Goal: Contribute content: Contribute content

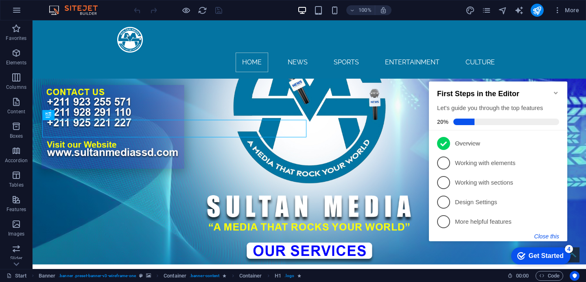
click at [550, 235] on button "Close this" at bounding box center [547, 236] width 25 height 7
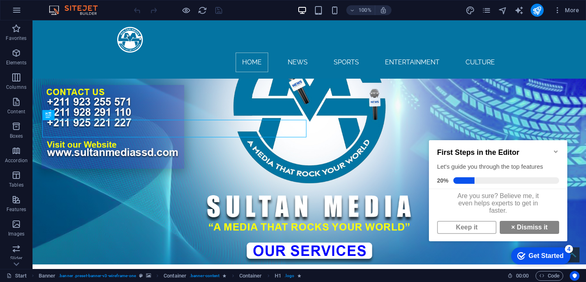
click at [553, 148] on icon "Minimize checklist" at bounding box center [556, 151] width 7 height 7
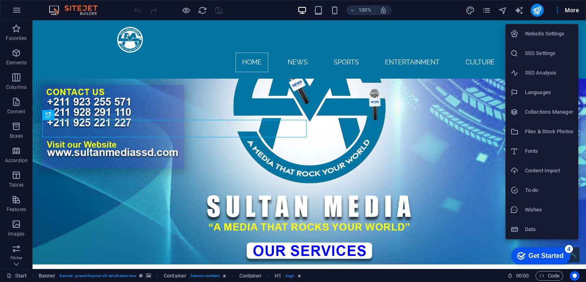
click at [550, 112] on h6 "Collections Manager" at bounding box center [549, 112] width 48 height 10
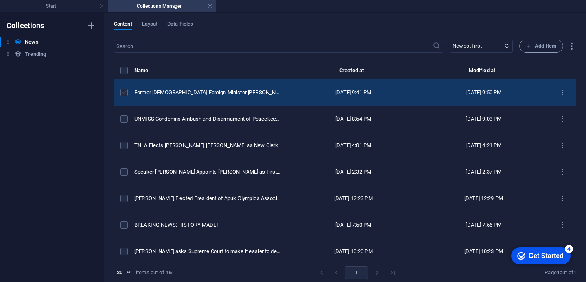
click at [127, 96] on label "items list" at bounding box center [123, 92] width 7 height 7
click at [0, 0] on input "items list" at bounding box center [0, 0] width 0 height 0
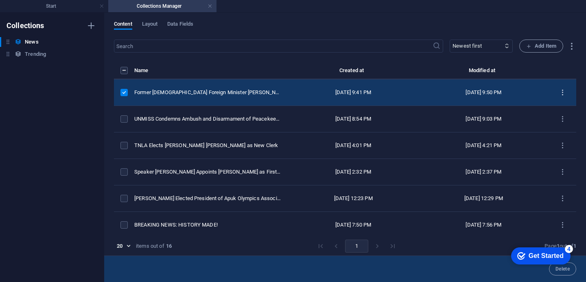
click at [560, 96] on icon "items list" at bounding box center [563, 93] width 8 height 8
click at [547, 154] on div at bounding box center [544, 157] width 15 height 8
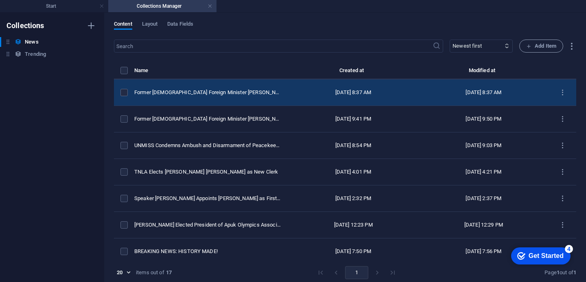
click at [272, 95] on td "Former [DEMOGRAPHIC_DATA] Foreign Minister [PERSON_NAME] Sentenced to Four Year…" at bounding box center [211, 92] width 154 height 26
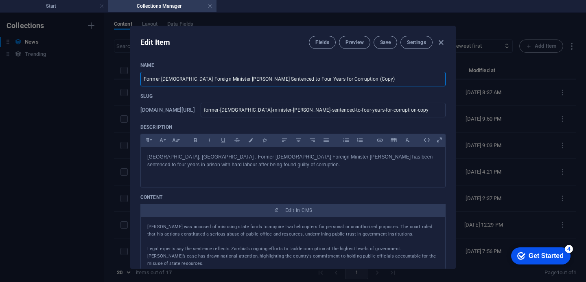
click at [356, 77] on input "Former [DEMOGRAPHIC_DATA] Foreign Minister [PERSON_NAME] Sentenced to Four Year…" at bounding box center [292, 79] width 305 height 15
type input "Former [DEMOGRAPHIC_DATA] Foreign Minister [PERSON_NAME] Sentenced to Four Year…"
type input "former-[DEMOGRAPHIC_DATA]-minister-[PERSON_NAME]-sentenced-to-four-years-for-co…"
type input "Former [DEMOGRAPHIC_DATA] Foreign Minister [PERSON_NAME] Sentenced to Four Year…"
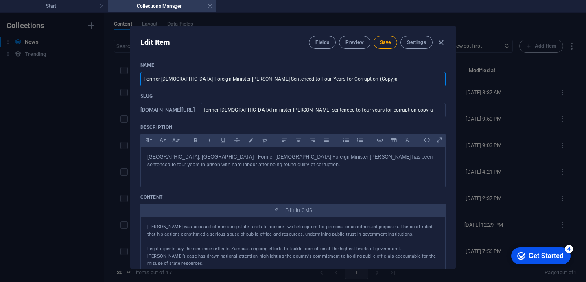
type input "former-[DEMOGRAPHIC_DATA]-minister-[PERSON_NAME]-sentenced-to-four-years-for-co…"
click at [352, 78] on input "Former [DEMOGRAPHIC_DATA] Foreign Minister [PERSON_NAME] Sentenced to Four Year…" at bounding box center [292, 79] width 305 height 15
click at [356, 78] on input "Former [DEMOGRAPHIC_DATA] Foreign Minister [PERSON_NAME] Sentenced to Four Year…" at bounding box center [292, 79] width 305 height 15
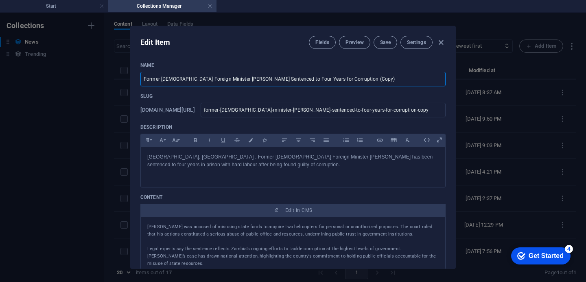
type input "Former [DEMOGRAPHIC_DATA] Foreign Minister [PERSON_NAME] Sentenced to Four Year…"
type input "former-[DEMOGRAPHIC_DATA]-minister-[PERSON_NAME]-sentenced-to-four-years-for-co…"
paste input "Afrobeat Star Giir West to Release Dedication Song ‘Nyan [PERSON_NAME]’ Honorin…"
type input "Afrobeat Star Giir West to Release Dedication Song ‘Nyan [PERSON_NAME]’ Honorin…"
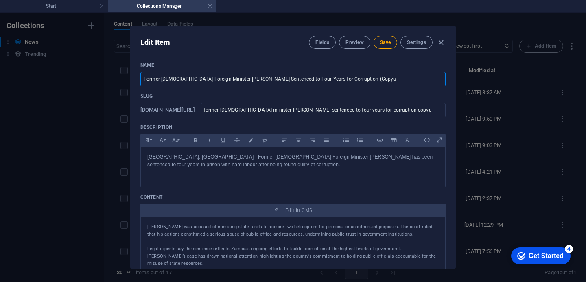
type input "afrobeat-star-giir-west-to-release-dedication-song-nyan-ta-nau-honoring-tutu-ak…"
type input "Afrobeat Star Giir West to Release Dedication Song ‘Nyan [PERSON_NAME]’ Honorin…"
click at [230, 164] on p "[GEOGRAPHIC_DATA], [GEOGRAPHIC_DATA] , Former [DEMOGRAPHIC_DATA] Foreign Minist…" at bounding box center [292, 160] width 291 height 15
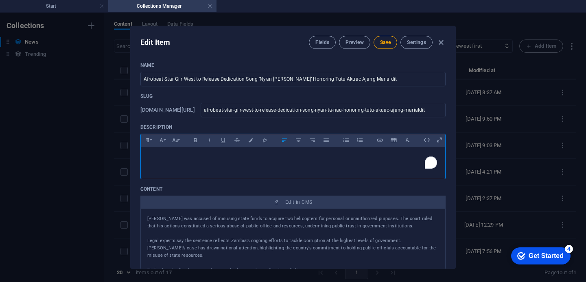
click at [153, 161] on p "To enrich screen reader interactions, please activate Accessibility in Grammarl…" at bounding box center [292, 165] width 291 height 8
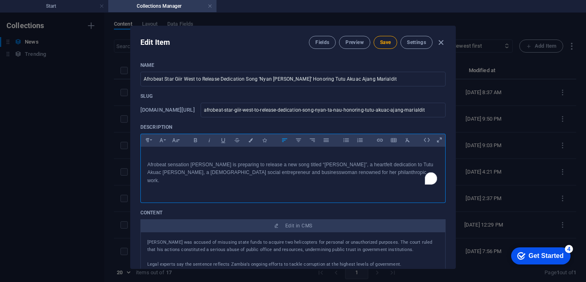
scroll to position [1155, 0]
click at [387, 41] on span "Save" at bounding box center [385, 42] width 11 height 7
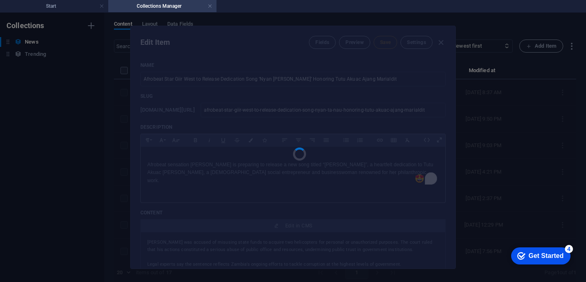
type input "afrobeat-star-giir-west-to-release-dedication-song-nyan-ta-nau-honoring-tutu-ak…"
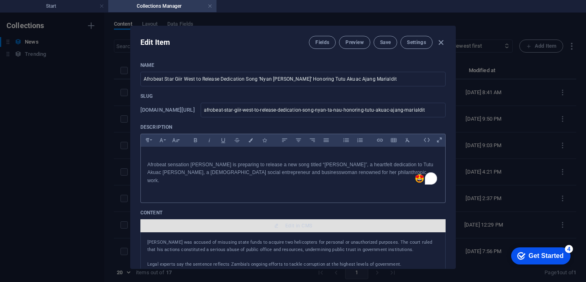
click at [300, 222] on span "Edit in CMS" at bounding box center [298, 225] width 27 height 7
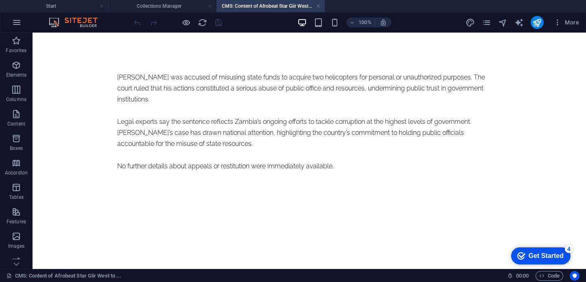
scroll to position [0, 0]
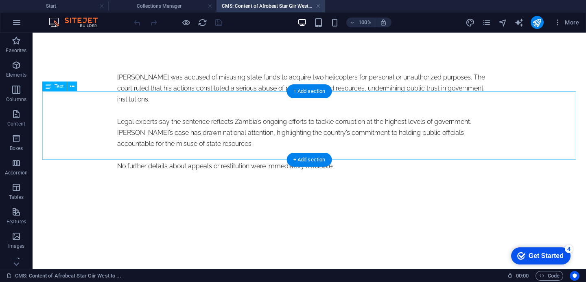
click at [261, 155] on div "[PERSON_NAME] was accused of misusing state funds to acquire two helicopters fo…" at bounding box center [309, 122] width 384 height 100
click at [259, 153] on div "[PERSON_NAME] was accused of misusing state funds to acquire two helicopters fo…" at bounding box center [309, 122] width 384 height 100
click at [252, 154] on div "[PERSON_NAME] was accused of misusing state funds to acquire two helicopters fo…" at bounding box center [309, 122] width 384 height 100
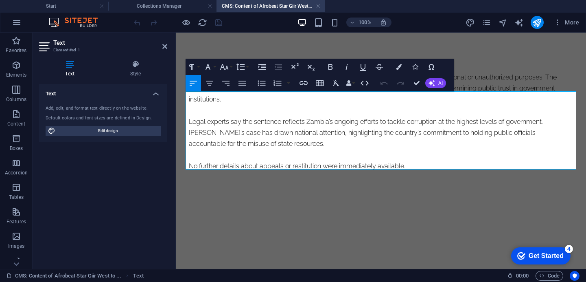
click at [401, 163] on p "No further details about appeals or restitution were immediately available." at bounding box center [381, 165] width 384 height 11
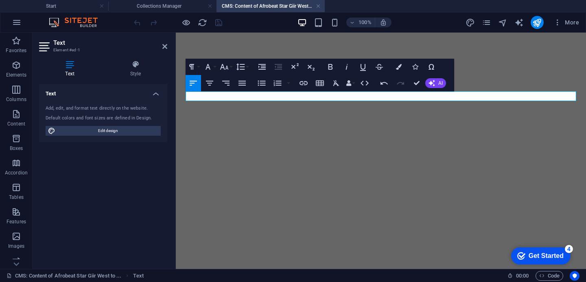
click at [237, 83] on p at bounding box center [381, 77] width 384 height 11
click at [208, 83] on p "​" at bounding box center [381, 77] width 384 height 11
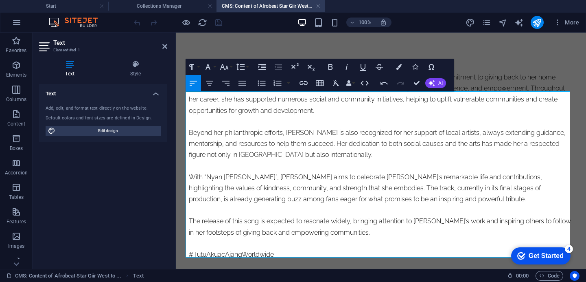
scroll to position [9377, 3]
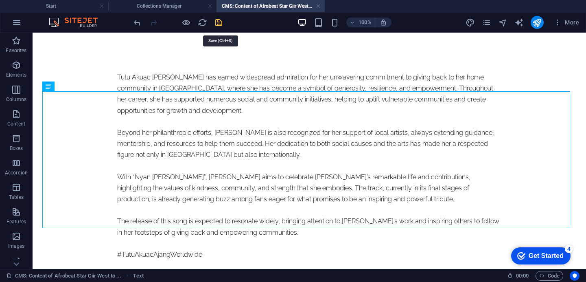
click at [223, 24] on icon "save" at bounding box center [218, 22] width 9 height 9
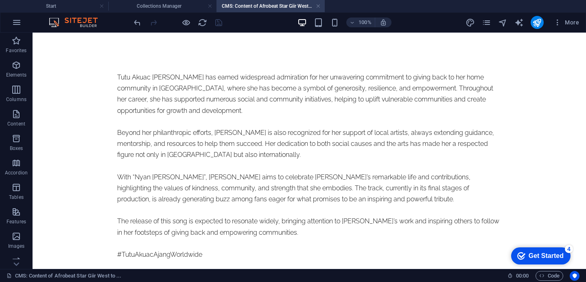
click at [250, 8] on h4 "CMS: Content of Afrobeat Star Giir West to ..." at bounding box center [271, 6] width 108 height 9
click at [267, 6] on h4 "CMS: Content of Afrobeat Star Giir West to ..." at bounding box center [271, 6] width 108 height 9
click at [164, 4] on h4 "Collections Manager" at bounding box center [162, 6] width 108 height 9
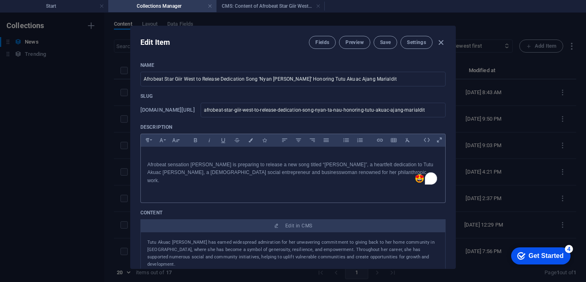
scroll to position [212, 0]
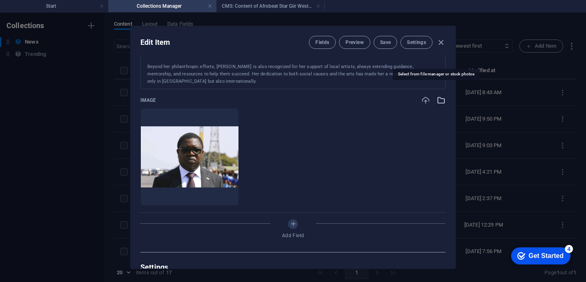
click at [437, 96] on icon "button" at bounding box center [441, 100] width 9 height 9
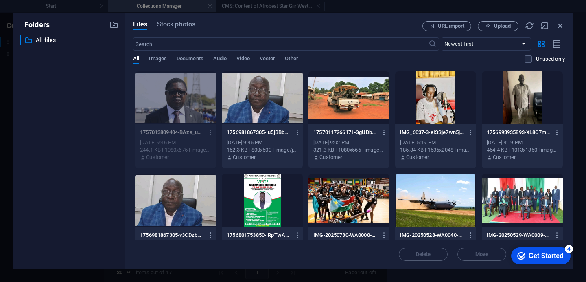
click at [433, 103] on div at bounding box center [435, 97] width 81 height 53
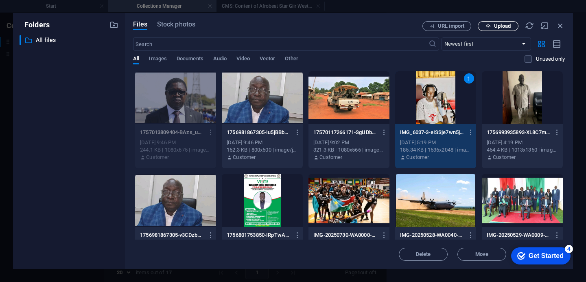
click at [500, 26] on span "Upload" at bounding box center [502, 26] width 17 height 5
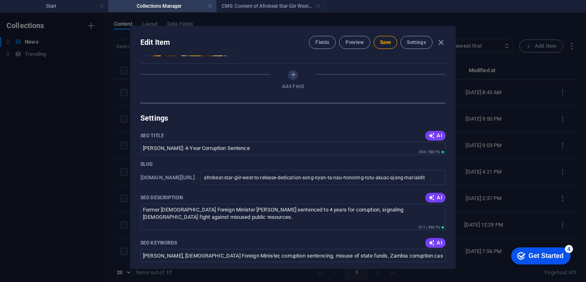
scroll to position [398, 0]
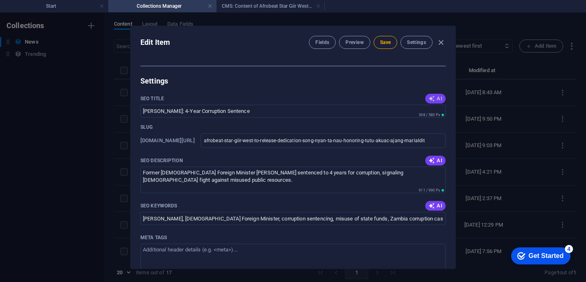
click at [433, 95] on span "AI" at bounding box center [436, 98] width 14 height 7
type input "Giir Wests Tribute: [PERSON_NAME]"
click at [431, 157] on icon "button" at bounding box center [432, 160] width 7 height 7
type textarea "Discover Giir Wests heartfelt Afrobeat tribute [PERSON_NAME] to philanthropist …"
click at [431, 202] on icon "button" at bounding box center [432, 205] width 7 height 7
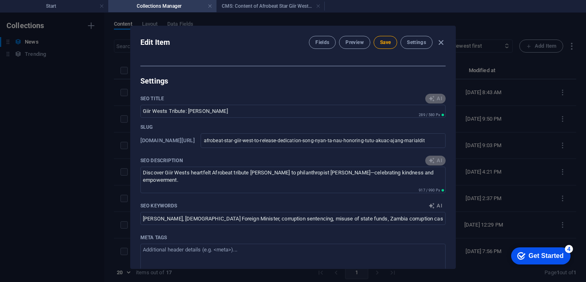
type input "Afrobeat, Giir West, Nyan [PERSON_NAME], Tutu Akuac Ajang Marialdit, philanthro…"
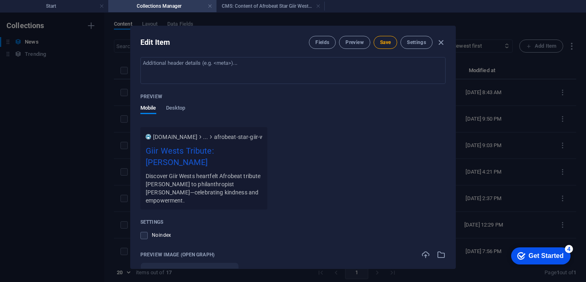
scroll to position [711, 0]
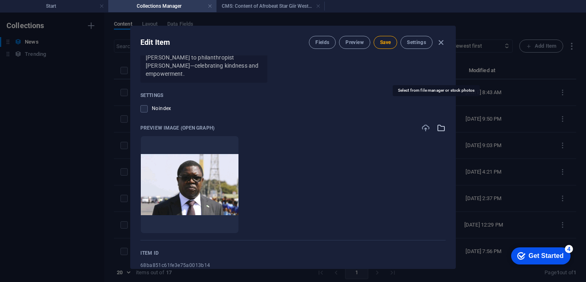
click at [439, 123] on icon "button" at bounding box center [441, 127] width 9 height 9
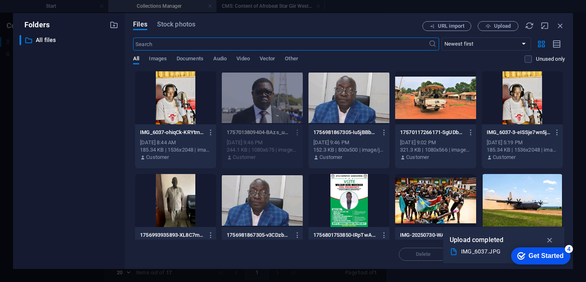
click at [172, 90] on div at bounding box center [175, 97] width 81 height 53
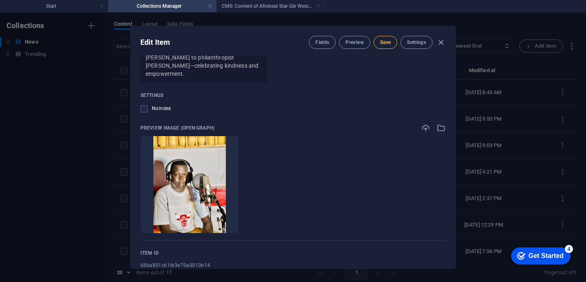
click at [381, 44] on span "Save" at bounding box center [385, 42] width 11 height 7
click at [453, 107] on div "Name Afrobeat Star Giir West to Release Dedication Song ‘Nyan [PERSON_NAME]’ Ho…" at bounding box center [293, 161] width 325 height 213
click at [451, 151] on div "Name Afrobeat Star Giir West to Release Dedication Song ‘Nyan [PERSON_NAME]’ Ho…" at bounding box center [293, 161] width 325 height 213
click at [451, 171] on div "Name Afrobeat Star Giir West to Release Dedication Song ‘Nyan [PERSON_NAME]’ Ho…" at bounding box center [293, 161] width 325 height 213
click at [452, 133] on div "Name Afrobeat Star Giir West to Release Dedication Song ‘Nyan [PERSON_NAME]’ Ho…" at bounding box center [293, 161] width 325 height 213
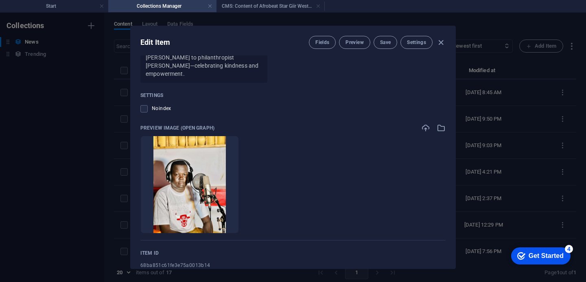
click at [454, 208] on div "Edit Item Fields Preview Save Settings Name Afrobeat Star Giir West to Release …" at bounding box center [293, 147] width 586 height 269
click at [454, 208] on div "Name Afrobeat Star Giir West to Release Dedication Song ‘Nyan [PERSON_NAME]’ Ho…" at bounding box center [293, 161] width 325 height 213
click at [452, 188] on div "Name Afrobeat Star Giir West to Release Dedication Song ‘Nyan [PERSON_NAME]’ Ho…" at bounding box center [293, 161] width 325 height 213
drag, startPoint x: 454, startPoint y: 226, endPoint x: 454, endPoint y: 218, distance: 8.2
click at [454, 218] on div "Name Afrobeat Star Giir West to Release Dedication Song ‘Nyan [PERSON_NAME]’ Ho…" at bounding box center [293, 161] width 325 height 213
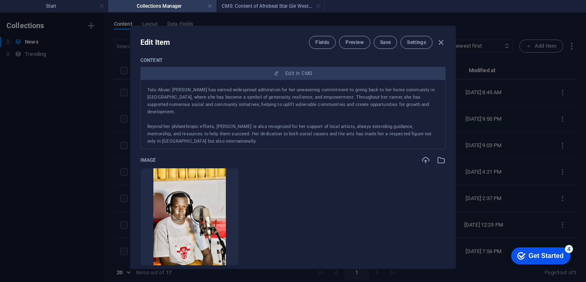
scroll to position [0, 0]
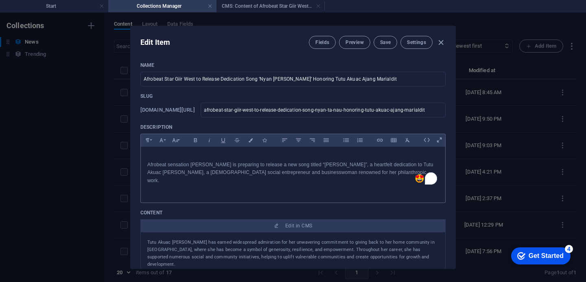
click at [455, 53] on div "Edit Item Fields Preview Save Settings Name Afrobeat Star Giir West to Release …" at bounding box center [293, 147] width 326 height 243
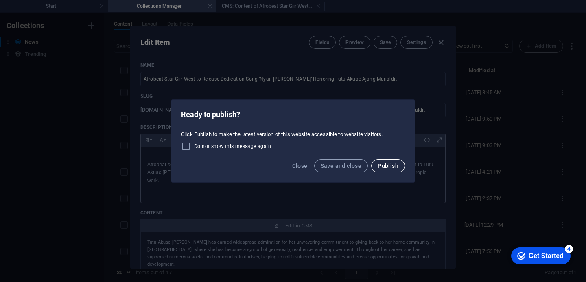
click at [383, 168] on span "Publish" at bounding box center [388, 165] width 21 height 7
